Goal: Register for event/course

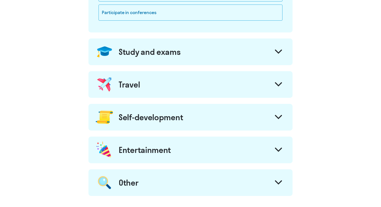
scroll to position [201, 0]
click at [262, 86] on div "Travel" at bounding box center [190, 84] width 204 height 27
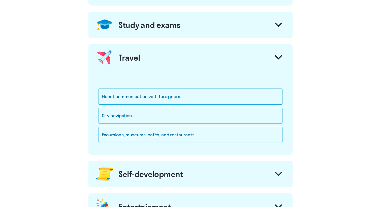
scroll to position [240, 0]
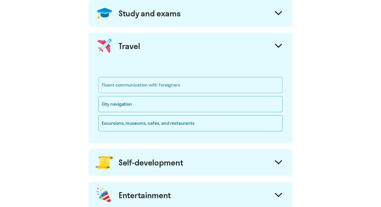
click at [190, 84] on div "Fluent communication with foreigners" at bounding box center [191, 85] width 184 height 16
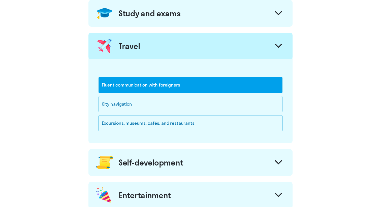
click at [185, 107] on div "City navigation" at bounding box center [191, 104] width 184 height 16
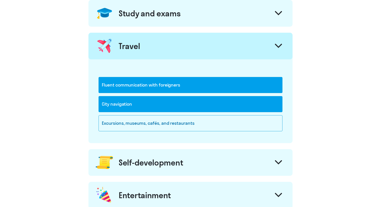
click at [185, 107] on div "City navigation" at bounding box center [191, 104] width 184 height 16
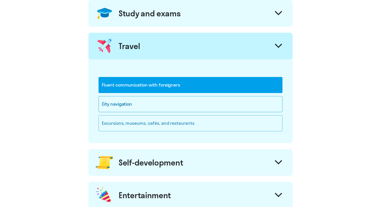
click at [203, 120] on div "Excursions, museums, cafés, and restaurants" at bounding box center [191, 123] width 184 height 16
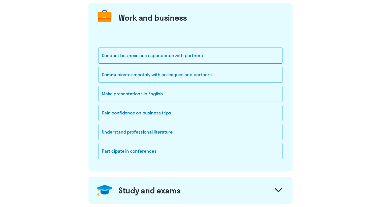
scroll to position [66, 0]
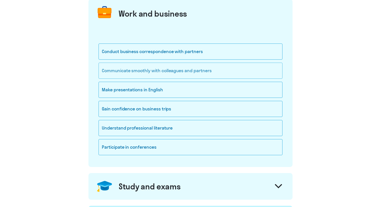
click at [204, 73] on div "Communicate smoothly with colleagues and partners" at bounding box center [191, 71] width 184 height 16
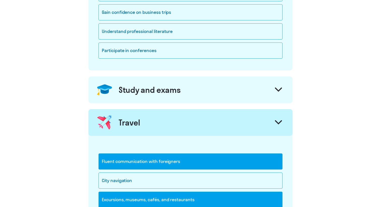
click at [275, 90] on icon at bounding box center [278, 90] width 7 height 4
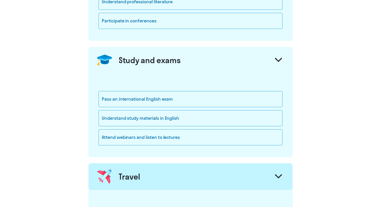
scroll to position [197, 0]
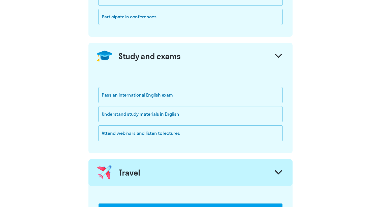
click at [276, 54] on icon at bounding box center [278, 55] width 6 height 3
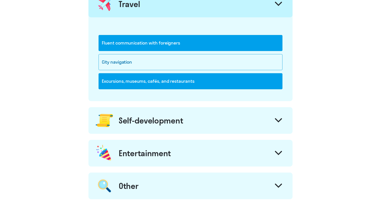
scroll to position [310, 0]
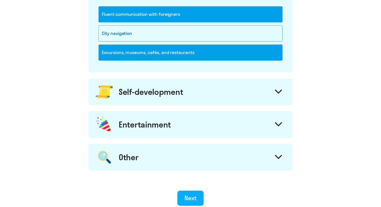
click at [273, 88] on div at bounding box center [278, 92] width 12 height 12
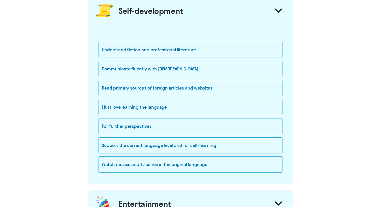
scroll to position [395, 0]
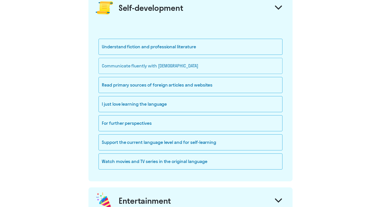
click at [176, 66] on div "Communicate fluently with [DEMOGRAPHIC_DATA]" at bounding box center [191, 66] width 184 height 16
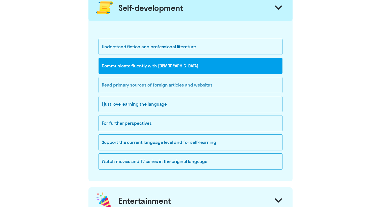
click at [206, 88] on div "Read primary sources of foreign articles and websites" at bounding box center [191, 85] width 184 height 16
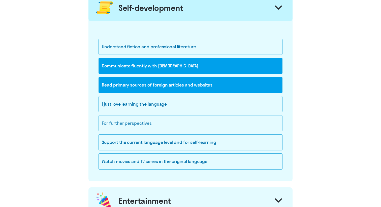
click at [161, 124] on div "For further perspectives" at bounding box center [191, 123] width 184 height 16
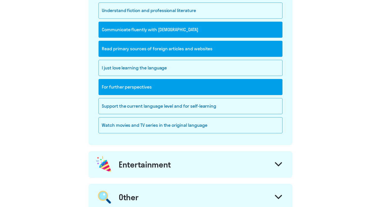
scroll to position [438, 0]
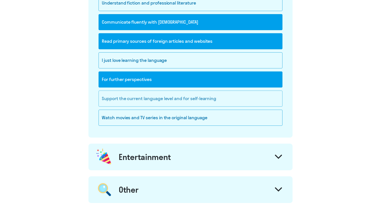
click at [221, 100] on div "Support the current language level and for self-learning" at bounding box center [191, 99] width 184 height 16
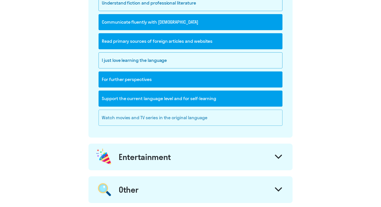
click at [194, 117] on div "Watch movies and TV series in the original language" at bounding box center [191, 118] width 184 height 16
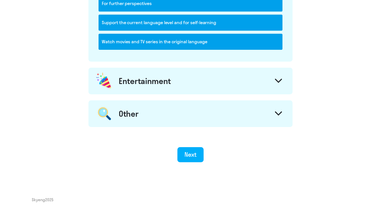
scroll to position [518, 0]
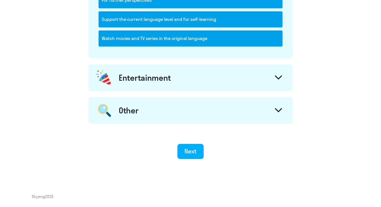
click at [275, 80] on svg-icon at bounding box center [278, 79] width 7 height 6
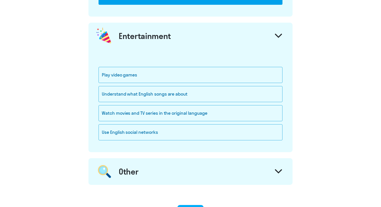
scroll to position [571, 0]
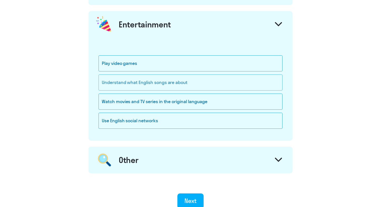
click at [186, 80] on div "Understand what English songs are about" at bounding box center [191, 83] width 184 height 16
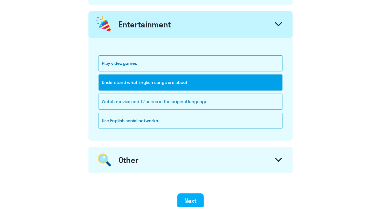
click at [187, 104] on div "Watch movies and TV series in the original language" at bounding box center [191, 102] width 184 height 16
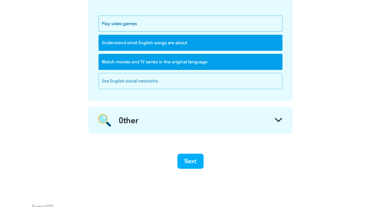
scroll to position [621, 0]
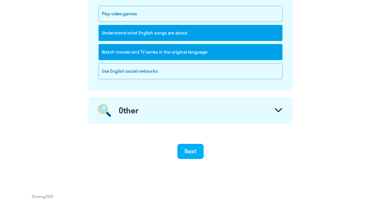
click at [277, 107] on div at bounding box center [278, 111] width 12 height 12
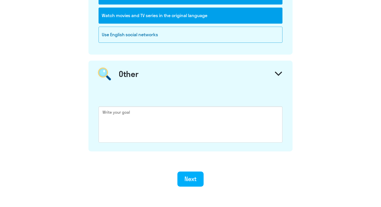
click at [279, 77] on div at bounding box center [278, 75] width 12 height 12
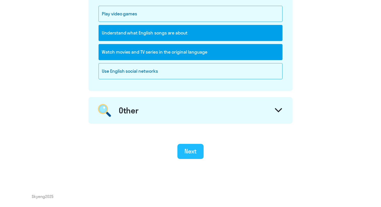
click at [195, 151] on div "Next" at bounding box center [190, 151] width 12 height 8
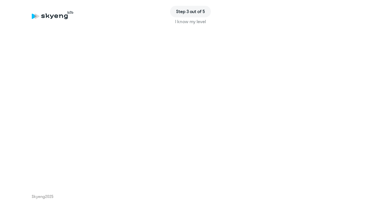
click at [198, 24] on div "I know my level" at bounding box center [190, 21] width 317 height 7
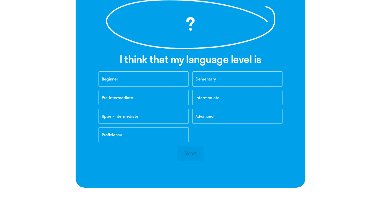
scroll to position [111, 0]
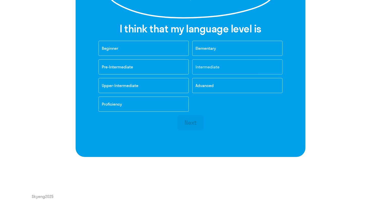
click at [203, 68] on span "Intermediate" at bounding box center [208, 67] width 24 height 5
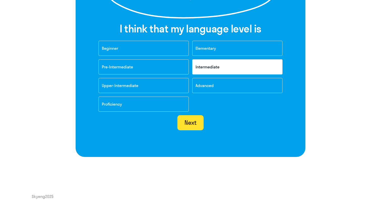
click at [193, 129] on button "Next" at bounding box center [190, 122] width 26 height 15
